Goal: Register for event/course

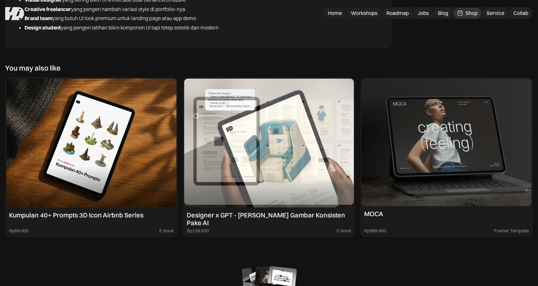
scroll to position [2472, 0]
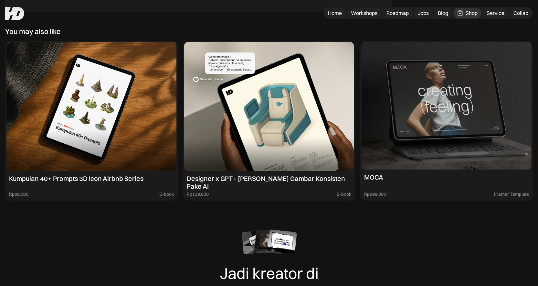
click at [466, 15] on div "Shop" at bounding box center [472, 13] width 12 height 7
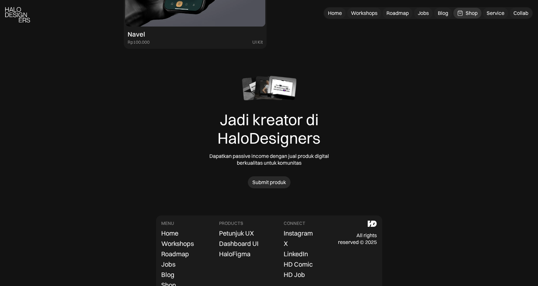
scroll to position [2031, 0]
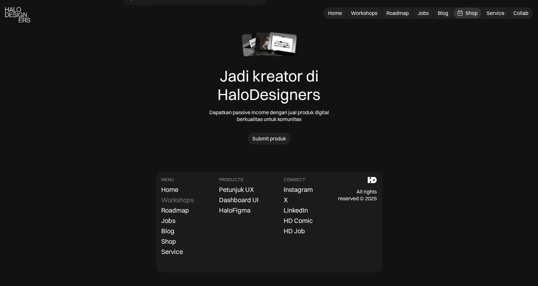
click at [176, 199] on div "Workshops" at bounding box center [177, 200] width 33 height 8
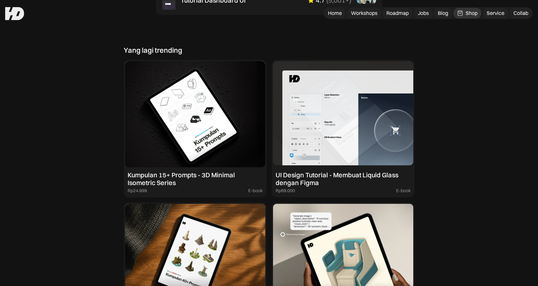
scroll to position [555, 0]
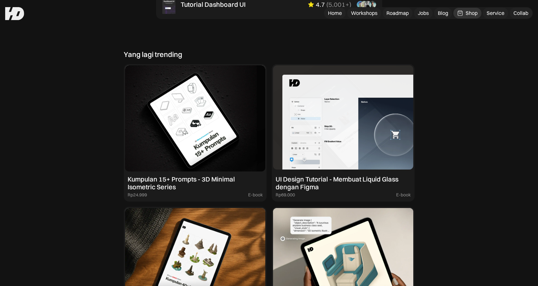
click at [353, 113] on img at bounding box center [343, 118] width 140 height 106
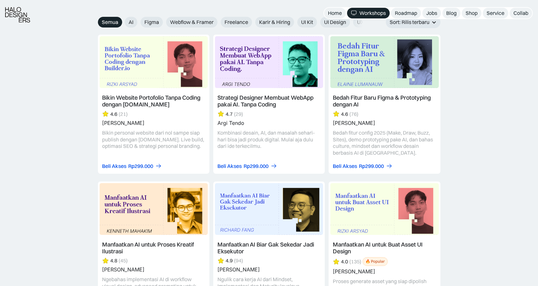
scroll to position [743, 0]
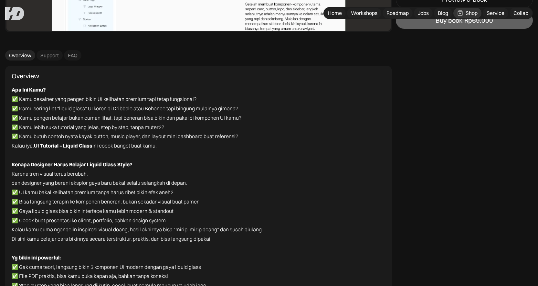
scroll to position [2081, 0]
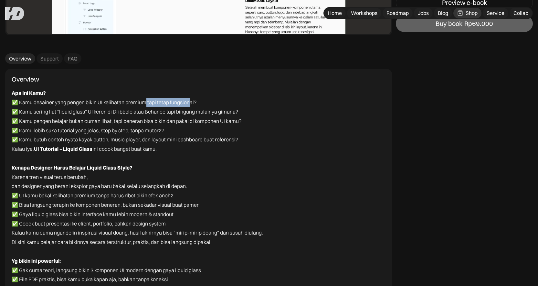
drag, startPoint x: 144, startPoint y: 103, endPoint x: 189, endPoint y: 103, distance: 44.9
click at [189, 103] on p "✅ Kamu desainer yang pengen bikin UI kelihatan premium tapi tetap fungsional?" at bounding box center [137, 102] width 251 height 9
click at [89, 130] on p "✅ Kamu lebih suka tutorial yang jelas, step by step, tanpa muter2?" at bounding box center [137, 130] width 251 height 9
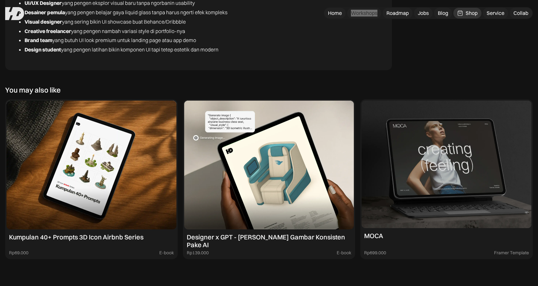
scroll to position [2412, 0]
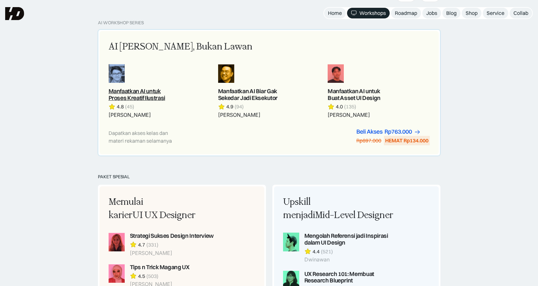
scroll to position [351, 0]
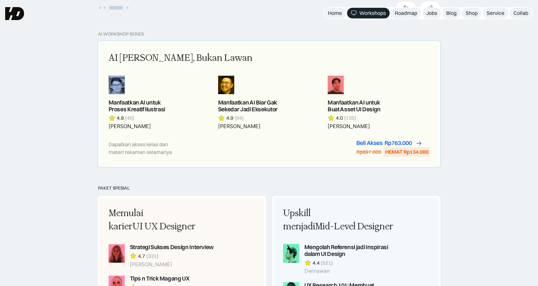
click at [401, 145] on div "Rp763.000" at bounding box center [398, 143] width 27 height 7
click at [341, 192] on div "PAKET SPESIAL Memulai karier UI UX Designer Strategi Sukses Design Interview 4.…" at bounding box center [269, 287] width 342 height 205
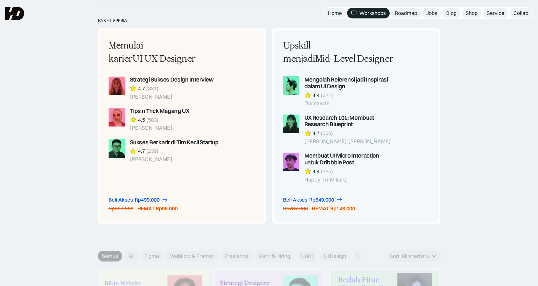
scroll to position [518, 0]
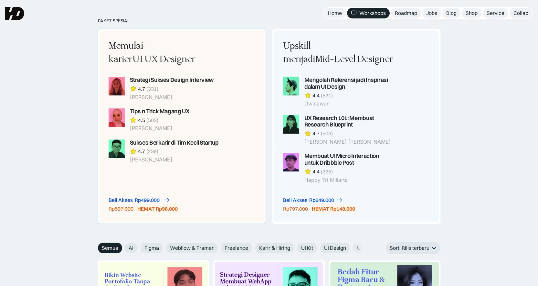
click at [150, 200] on div "Rp499.000" at bounding box center [147, 199] width 25 height 7
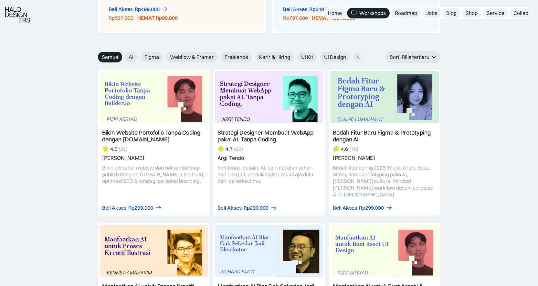
scroll to position [707, 0]
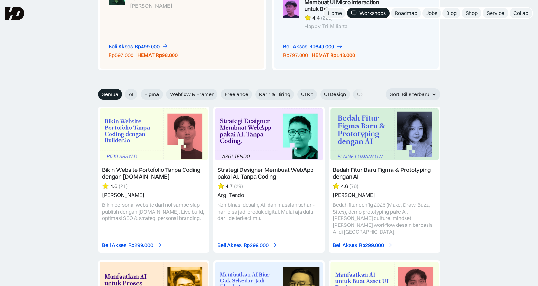
scroll to position [670, 0]
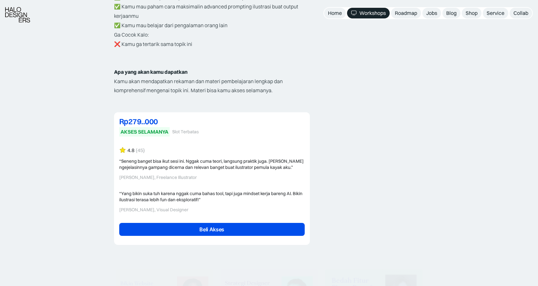
scroll to position [1345, 0]
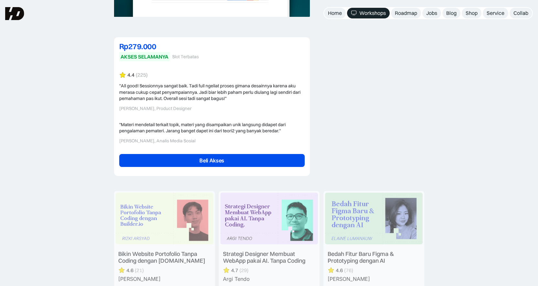
scroll to position [1333, 0]
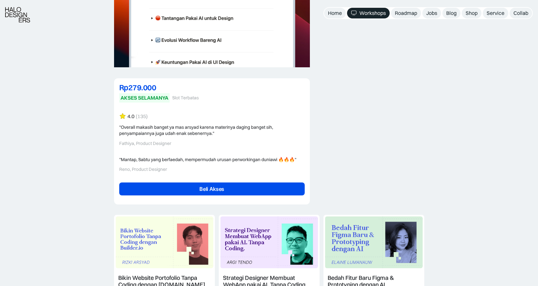
scroll to position [1438, 0]
